Goal: Find specific page/section

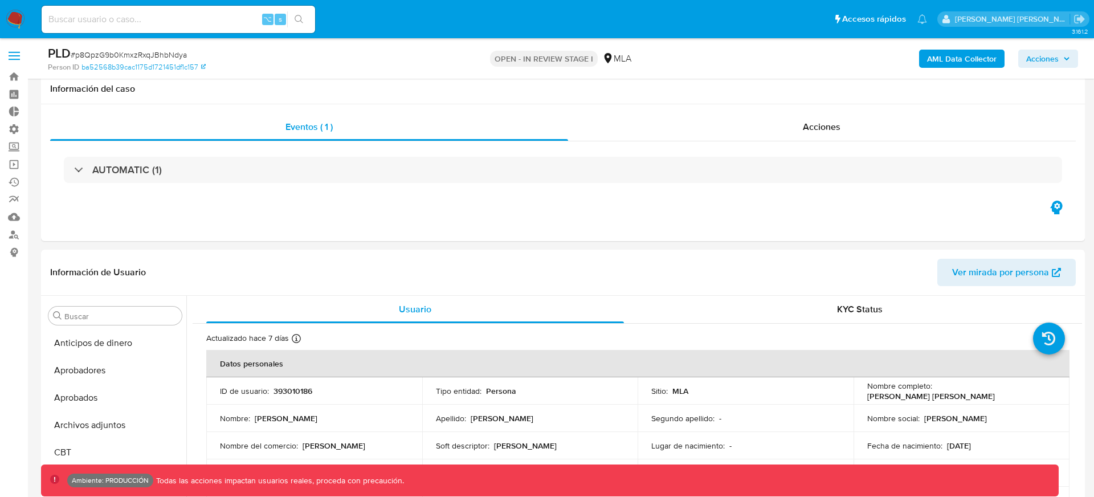
select select "10"
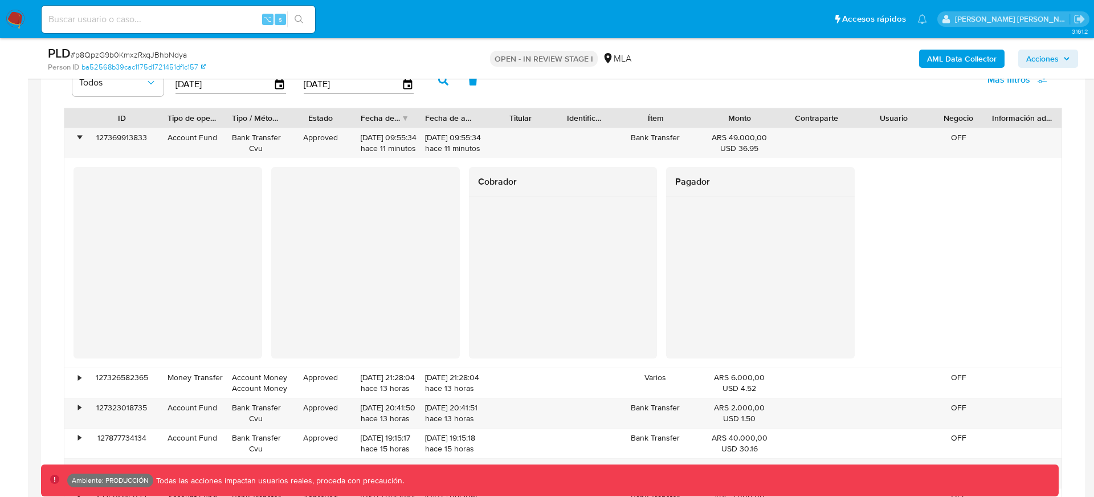
scroll to position [599, 0]
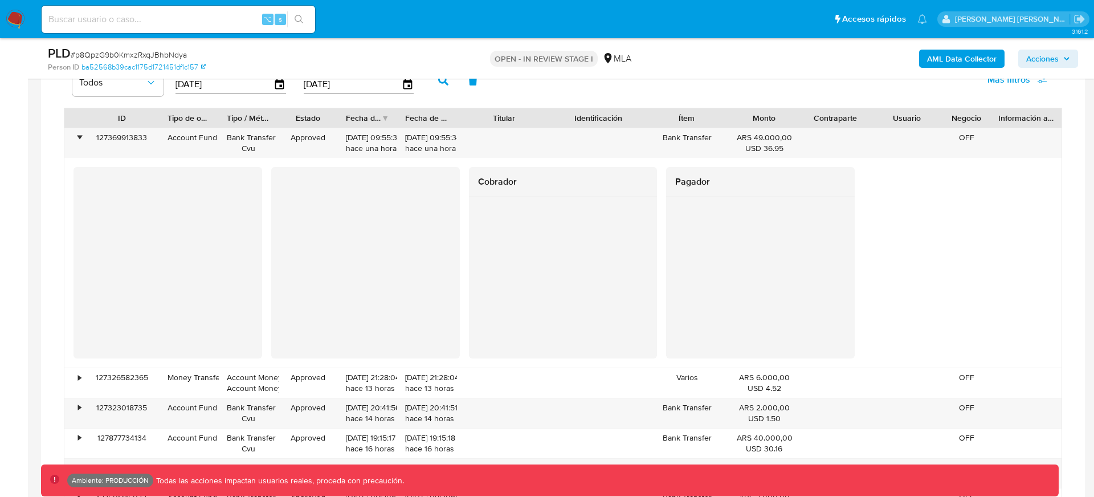
drag, startPoint x: 615, startPoint y: 121, endPoint x: 658, endPoint y: 119, distance: 42.3
click at [658, 119] on div "ID Tipo de operación Tipo / Método Estado Fecha de creación Fecha de aprobación…" at bounding box center [562, 117] width 997 height 19
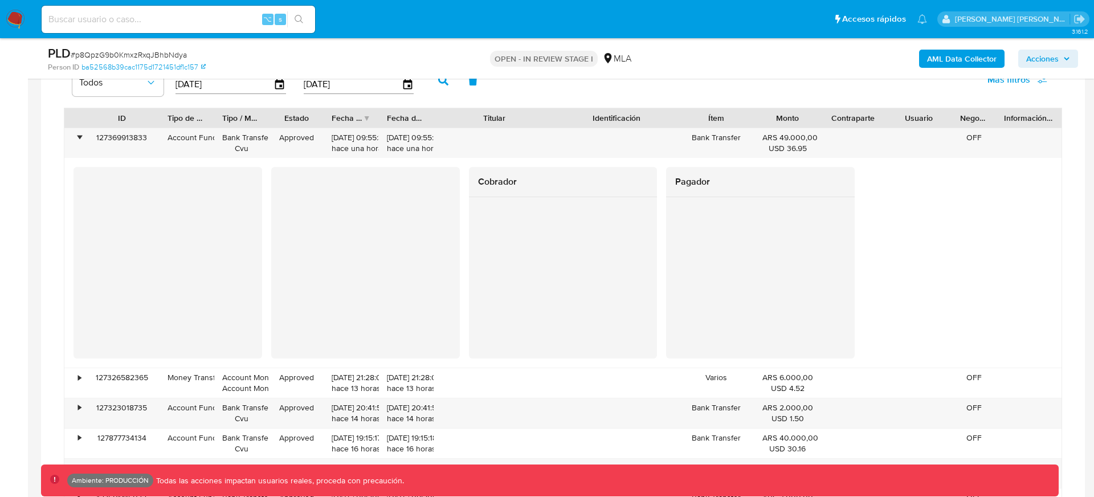
drag, startPoint x: 547, startPoint y: 119, endPoint x: 576, endPoint y: 120, distance: 28.5
click at [576, 120] on div "ID Tipo de operación Tipo / Método Estado Fecha de creación Fecha de aprobación…" at bounding box center [562, 117] width 997 height 19
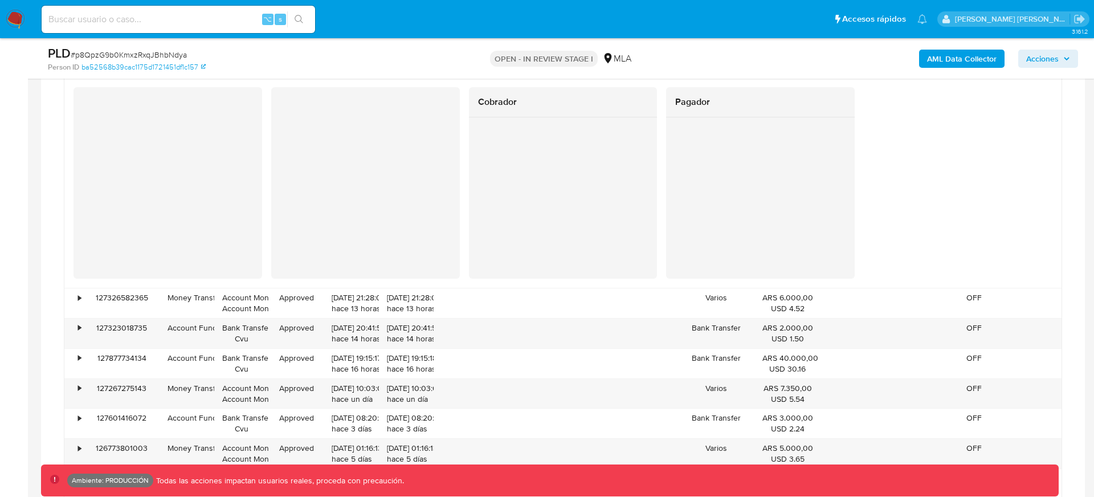
scroll to position [1080, 0]
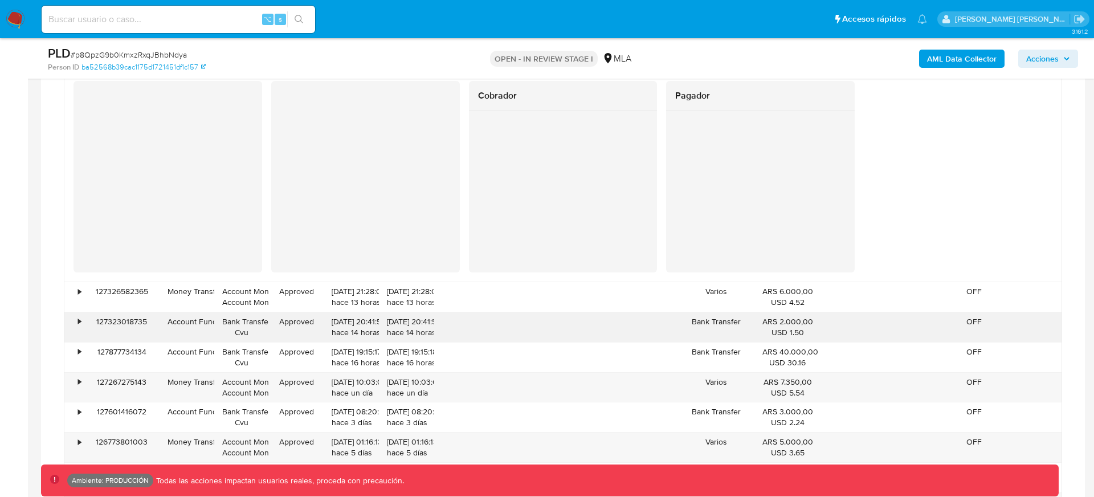
click at [77, 323] on div "•" at bounding box center [74, 327] width 20 height 30
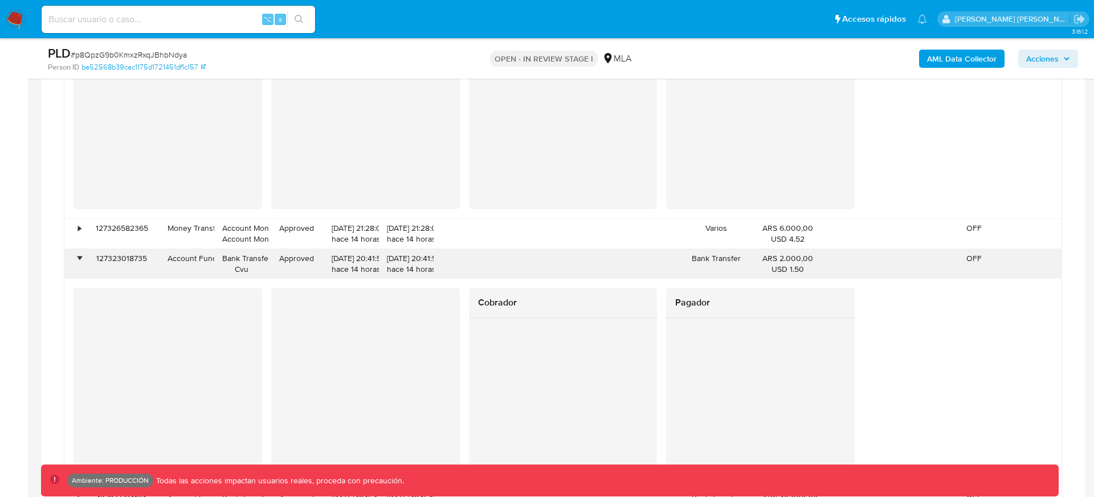
scroll to position [1145, 0]
click at [78, 257] on div "•" at bounding box center [79, 256] width 3 height 11
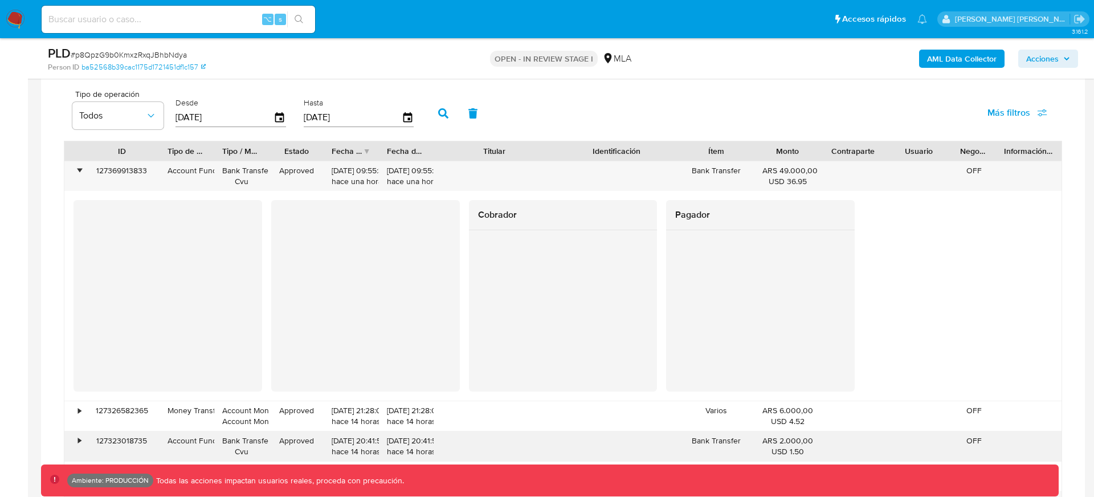
scroll to position [956, 0]
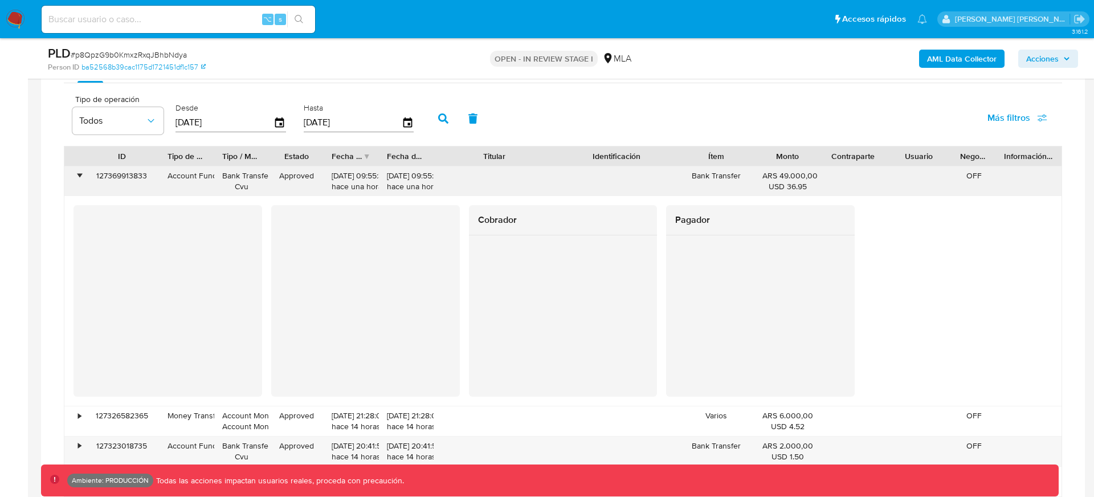
click at [82, 173] on div "•" at bounding box center [74, 181] width 20 height 30
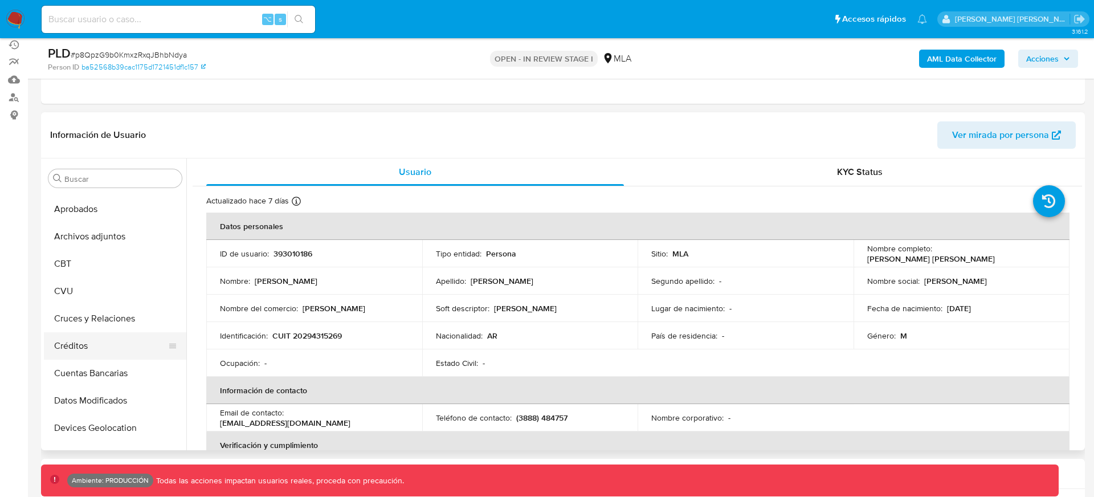
scroll to position [225, 0]
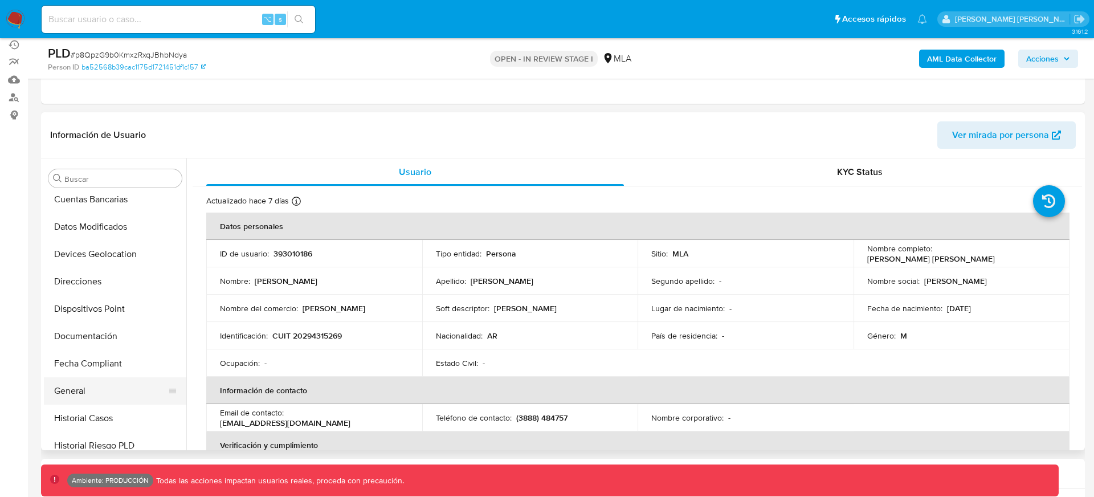
click at [75, 389] on button "General" at bounding box center [110, 390] width 133 height 27
